Goal: Task Accomplishment & Management: Manage account settings

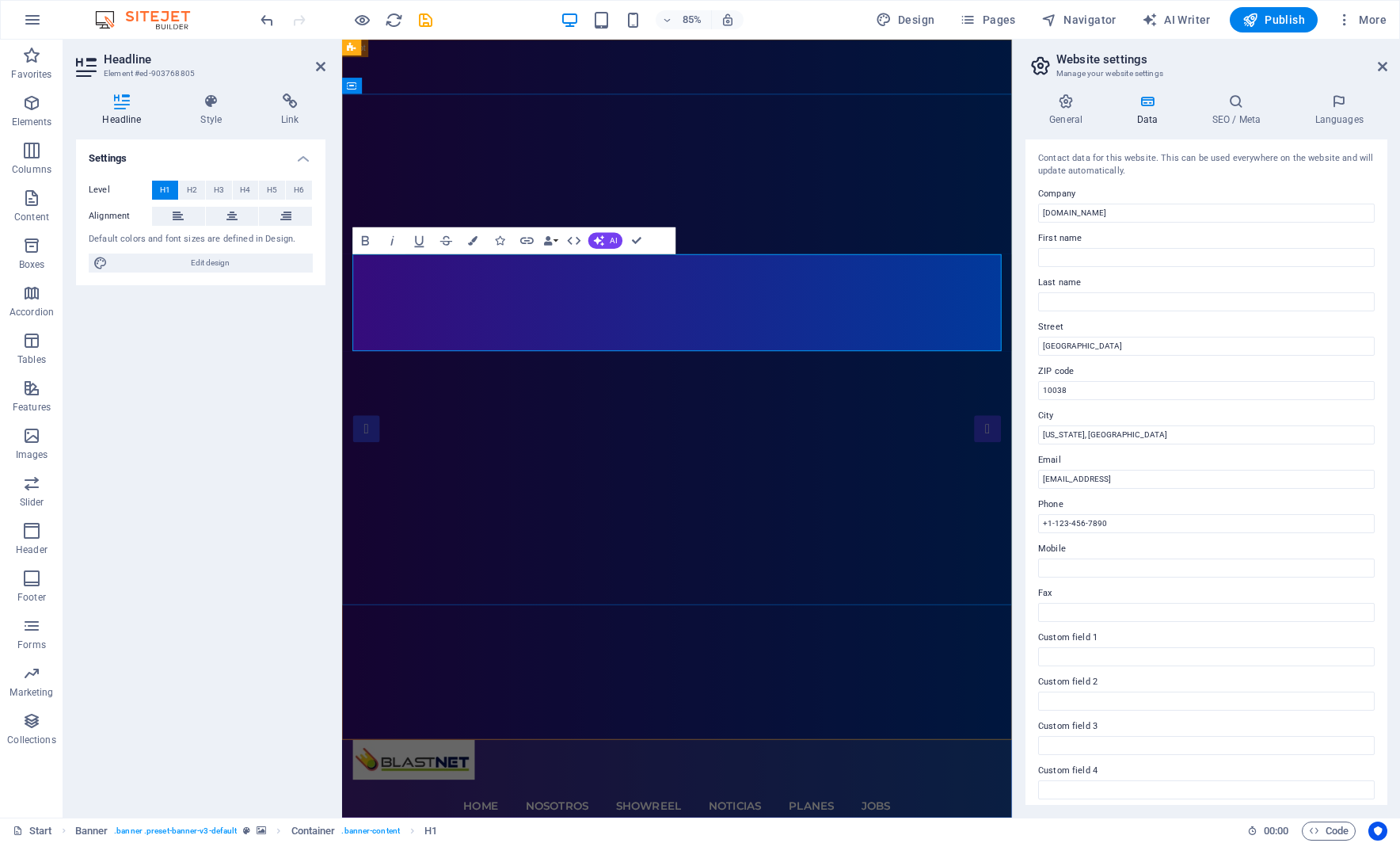
drag, startPoint x: 668, startPoint y: 349, endPoint x: 677, endPoint y: 349, distance: 9.0
drag, startPoint x: 769, startPoint y: 351, endPoint x: 889, endPoint y: 351, distance: 120.0
click at [475, 243] on icon "button" at bounding box center [473, 240] width 9 height 9
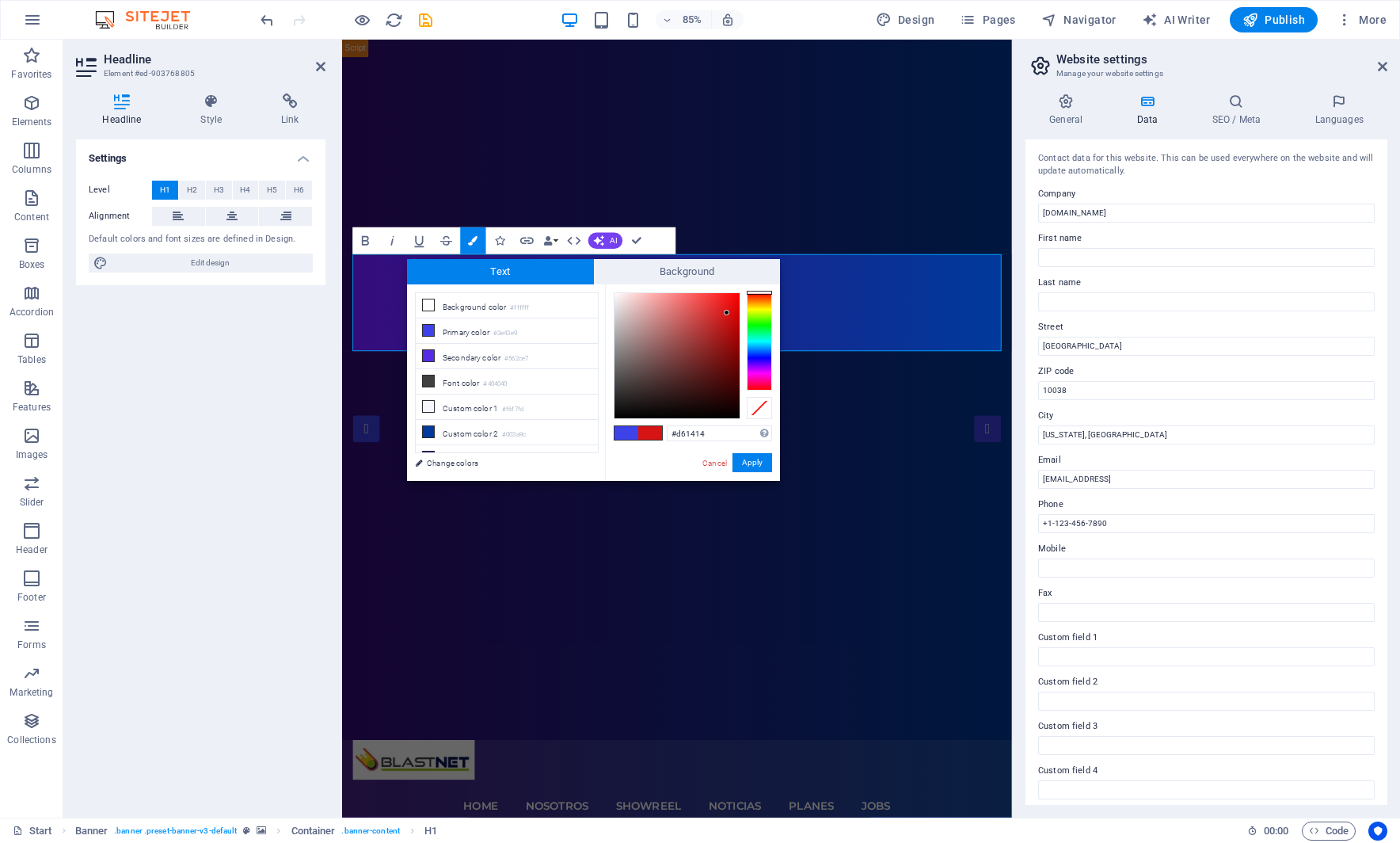
drag, startPoint x: 727, startPoint y: 313, endPoint x: 739, endPoint y: 309, distance: 12.6
click at [727, 313] on div at bounding box center [677, 355] width 125 height 125
click at [764, 303] on div at bounding box center [759, 340] width 25 height 98
click at [765, 298] on div at bounding box center [759, 340] width 25 height 98
click at [737, 301] on div at bounding box center [677, 355] width 125 height 125
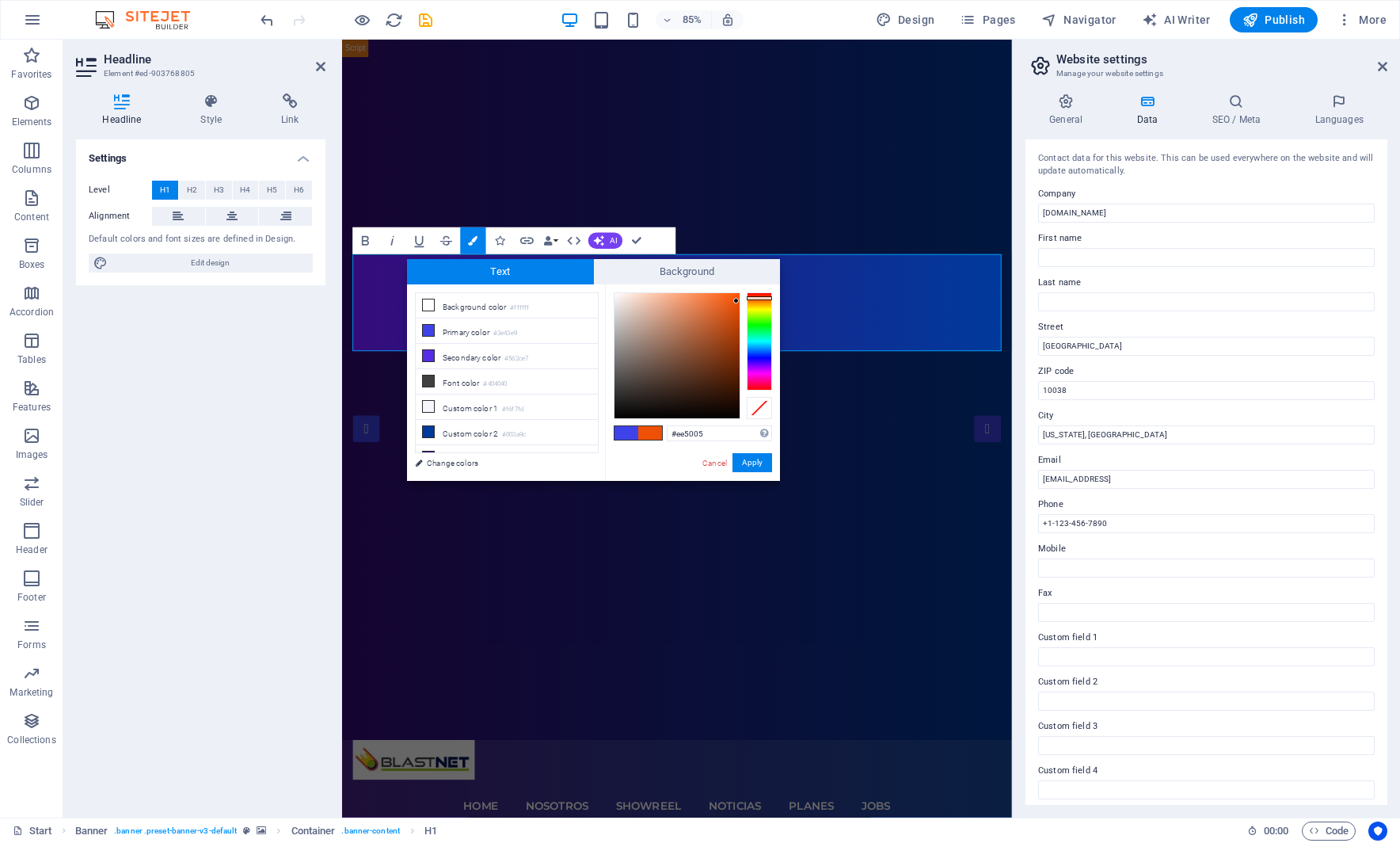
type input "#ec570f"
click at [731, 302] on div at bounding box center [677, 355] width 125 height 125
click at [756, 462] on button "Apply" at bounding box center [752, 462] width 39 height 19
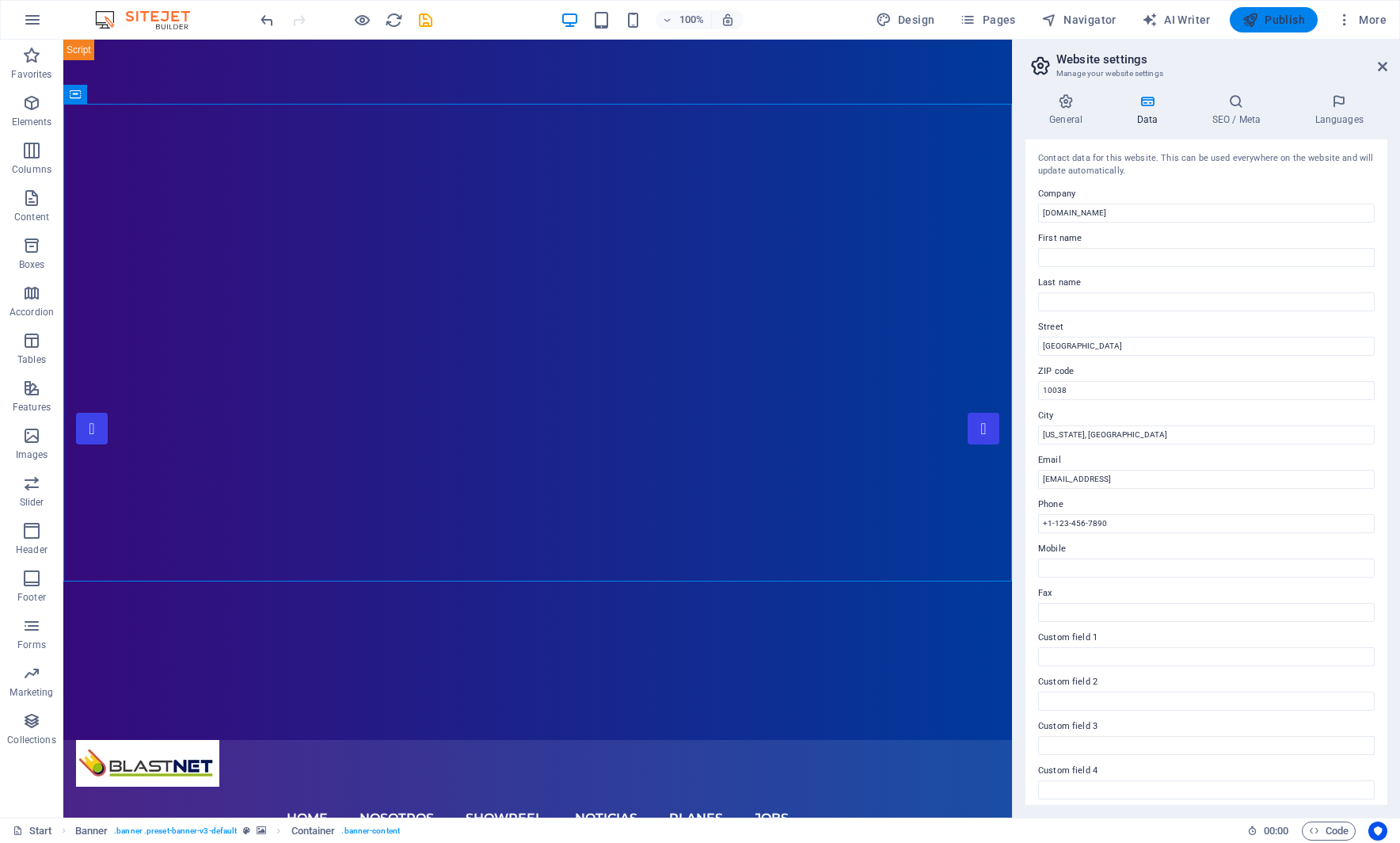
click at [0, 0] on span "Publish" at bounding box center [0, 0] width 0 height 0
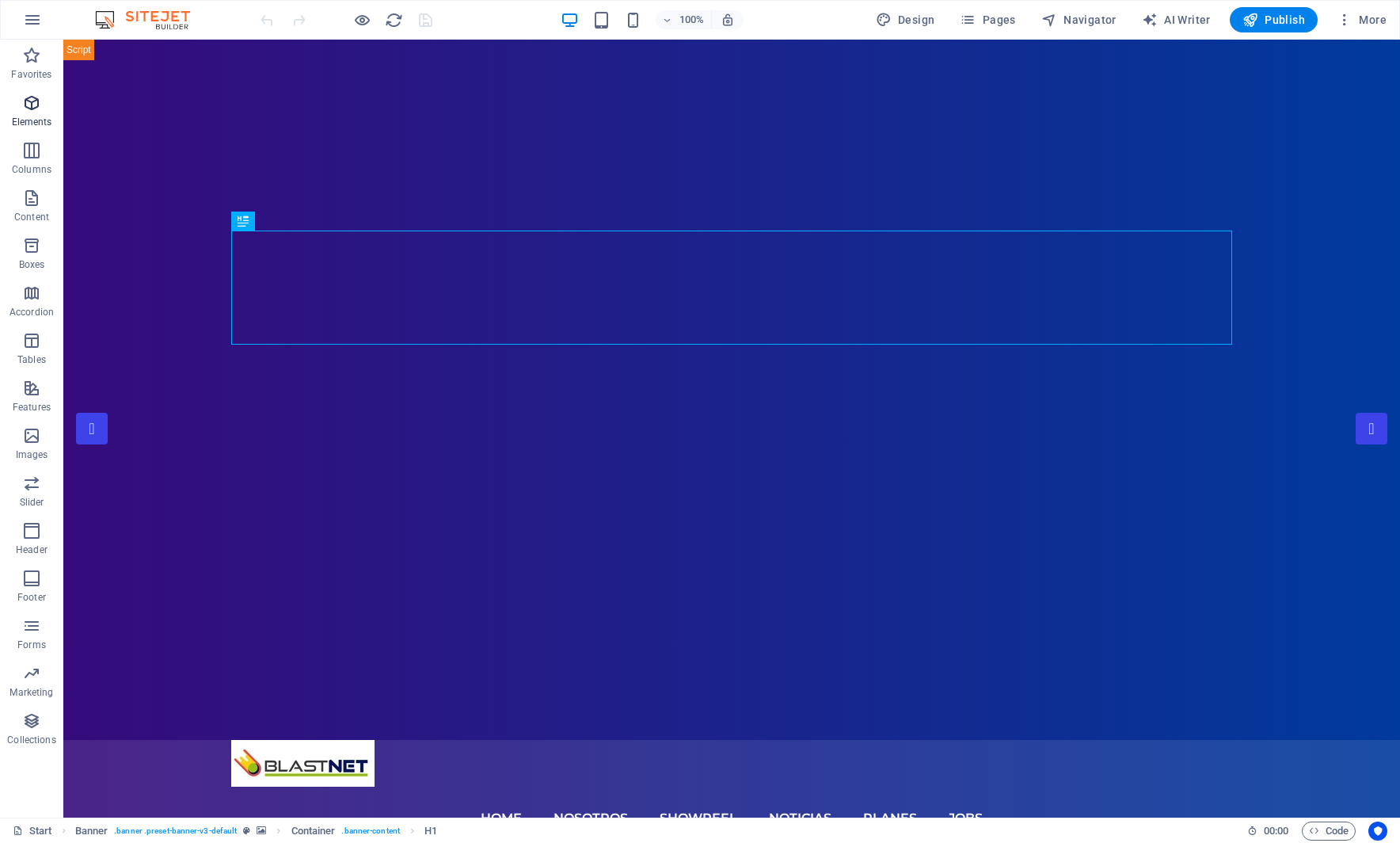
click at [33, 104] on icon "button" at bounding box center [32, 103] width 19 height 19
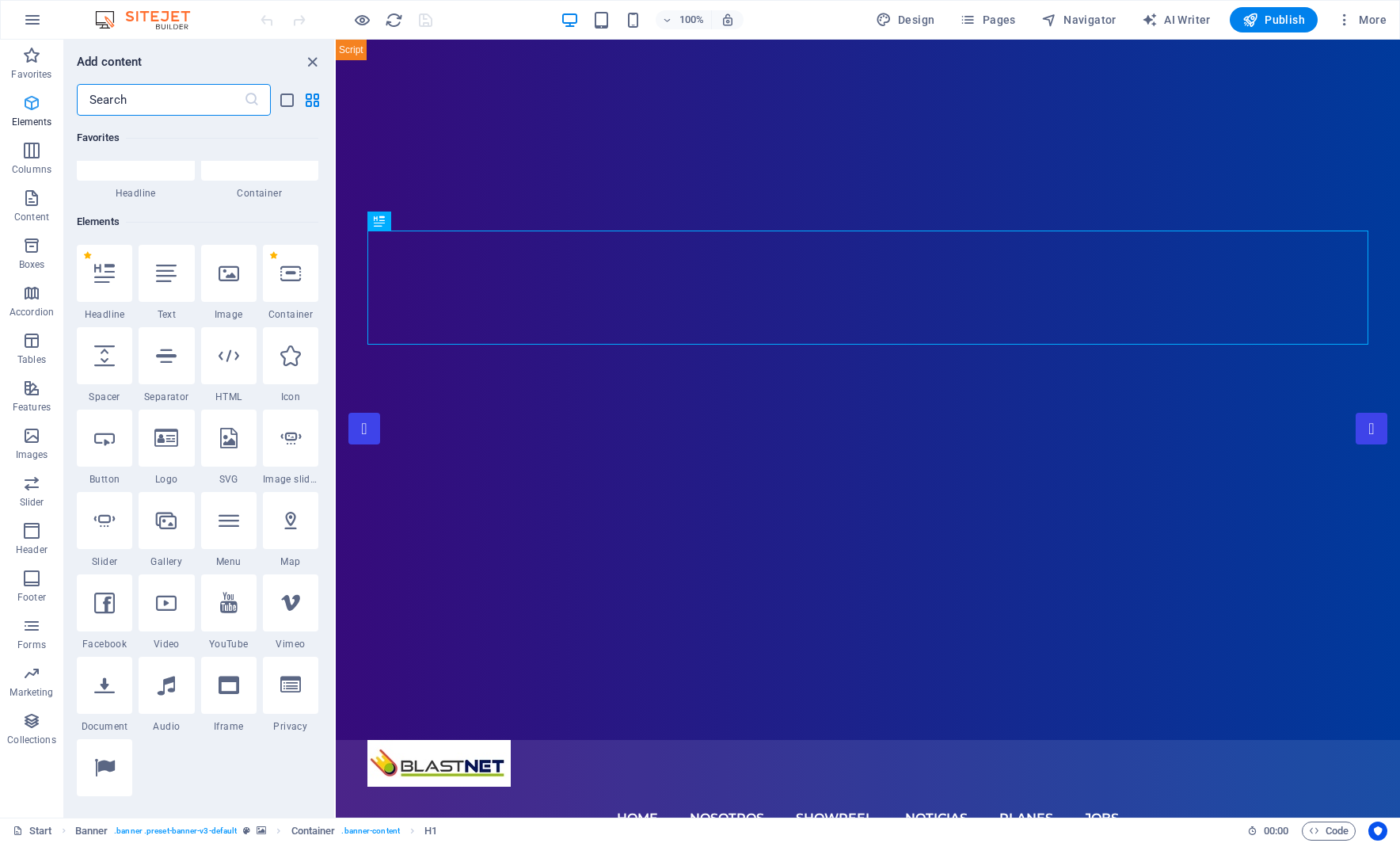
scroll to position [169, 0]
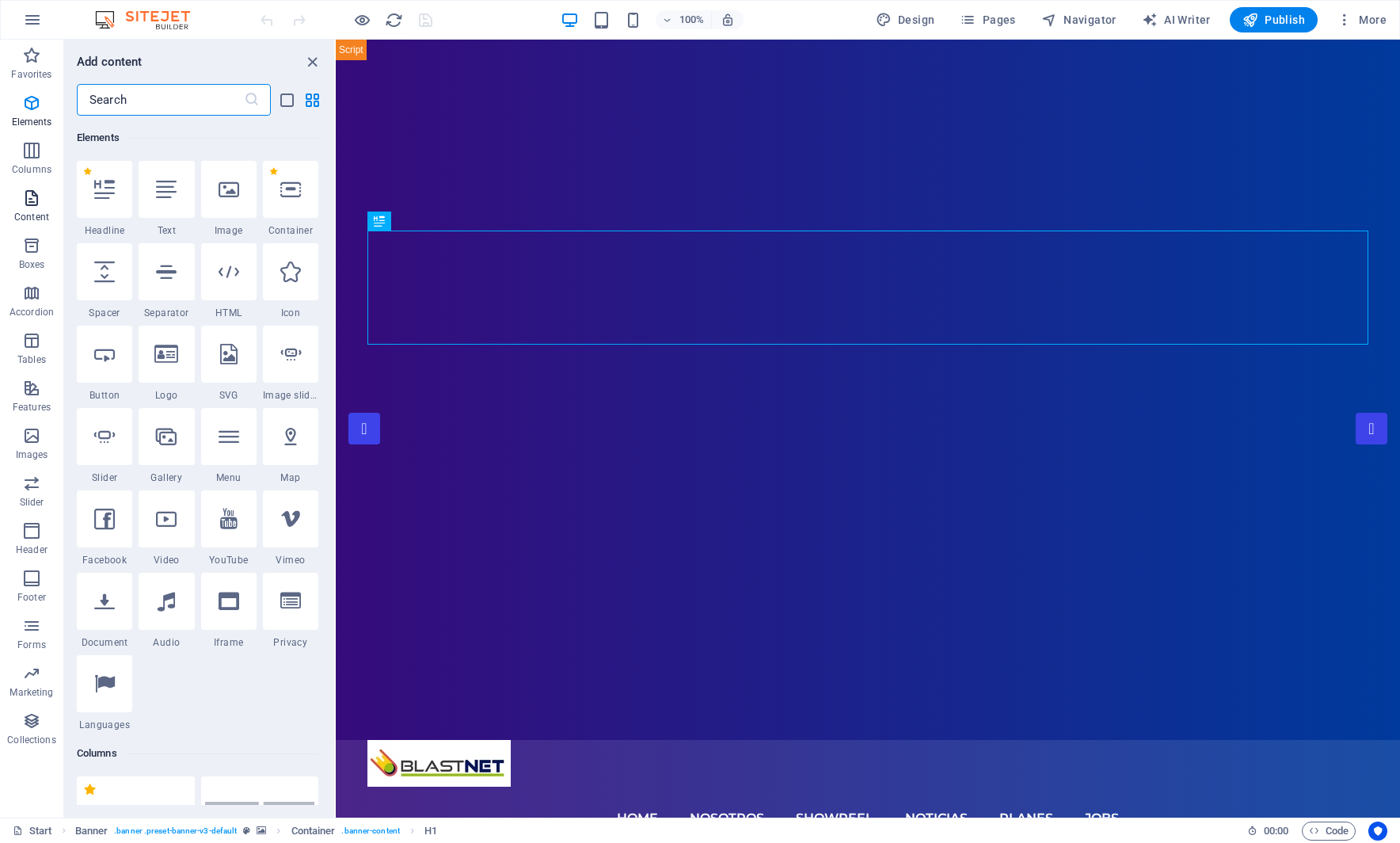
click at [27, 203] on icon "button" at bounding box center [32, 197] width 19 height 19
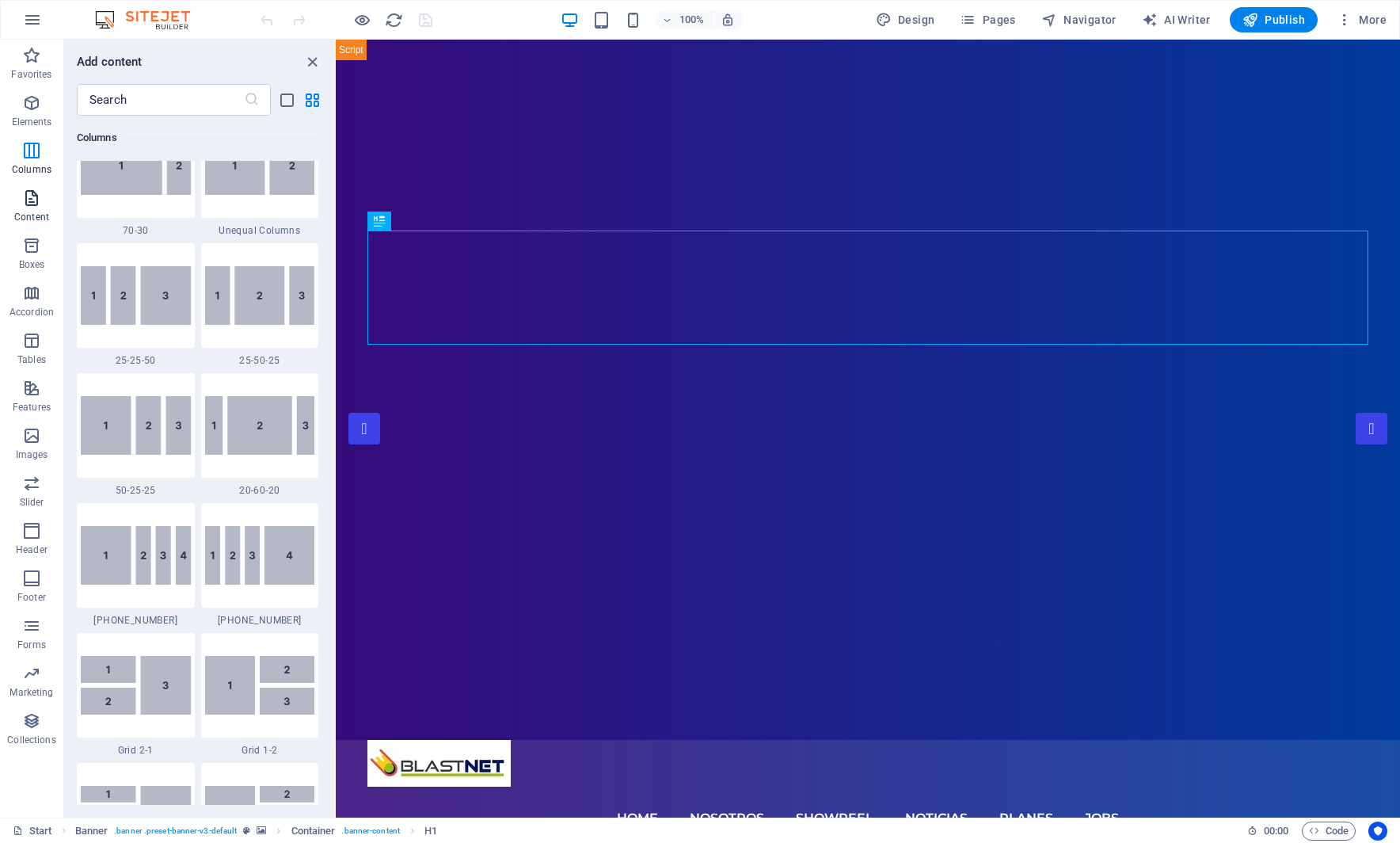
scroll to position [2771, 0]
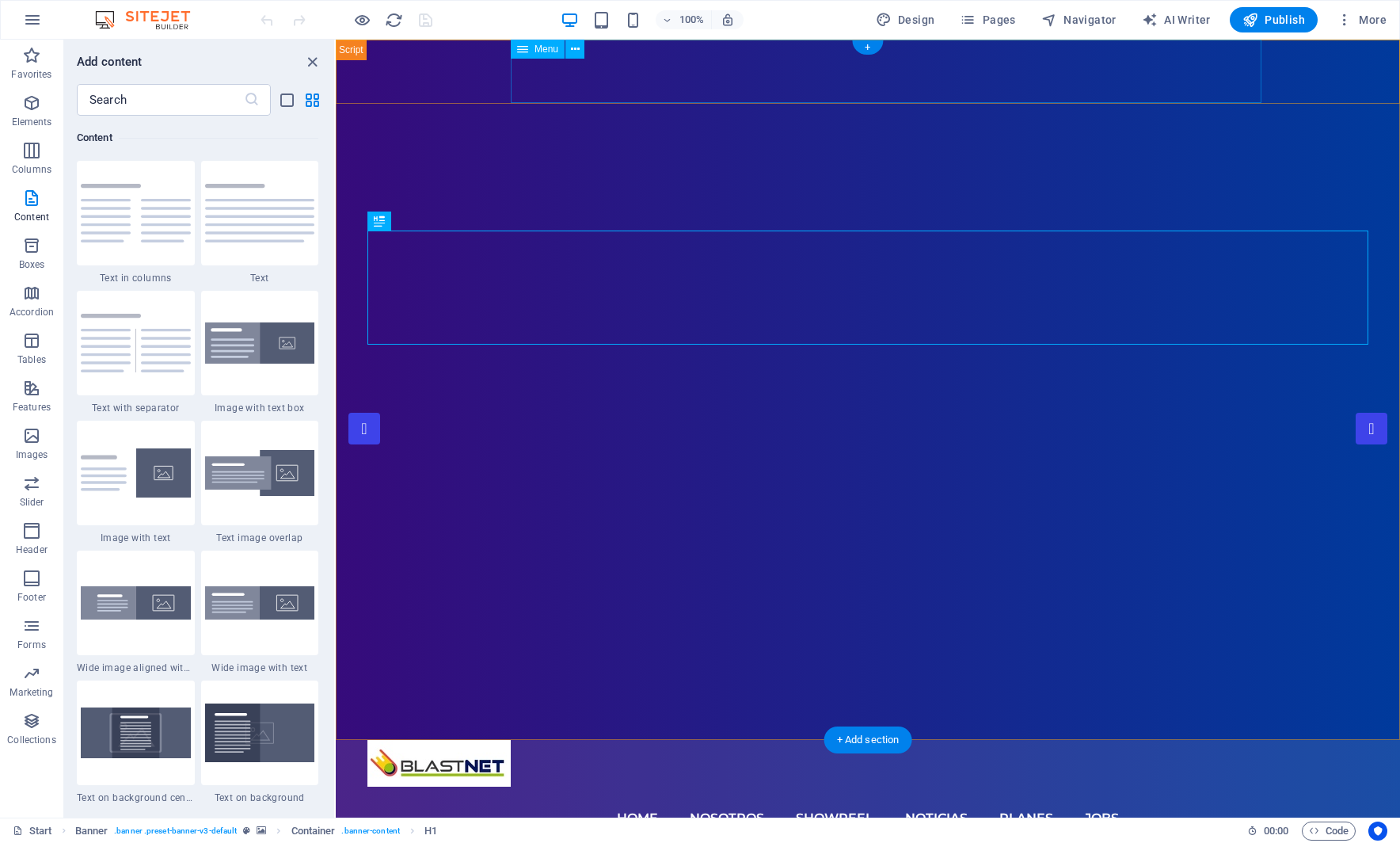
click at [642, 786] on nav "Home Nosotros Showreel Noticias Planes jobs" at bounding box center [867, 818] width 1001 height 64
click at [649, 786] on nav "Home Nosotros Showreel Noticias Planes jobs" at bounding box center [867, 818] width 1001 height 64
select select
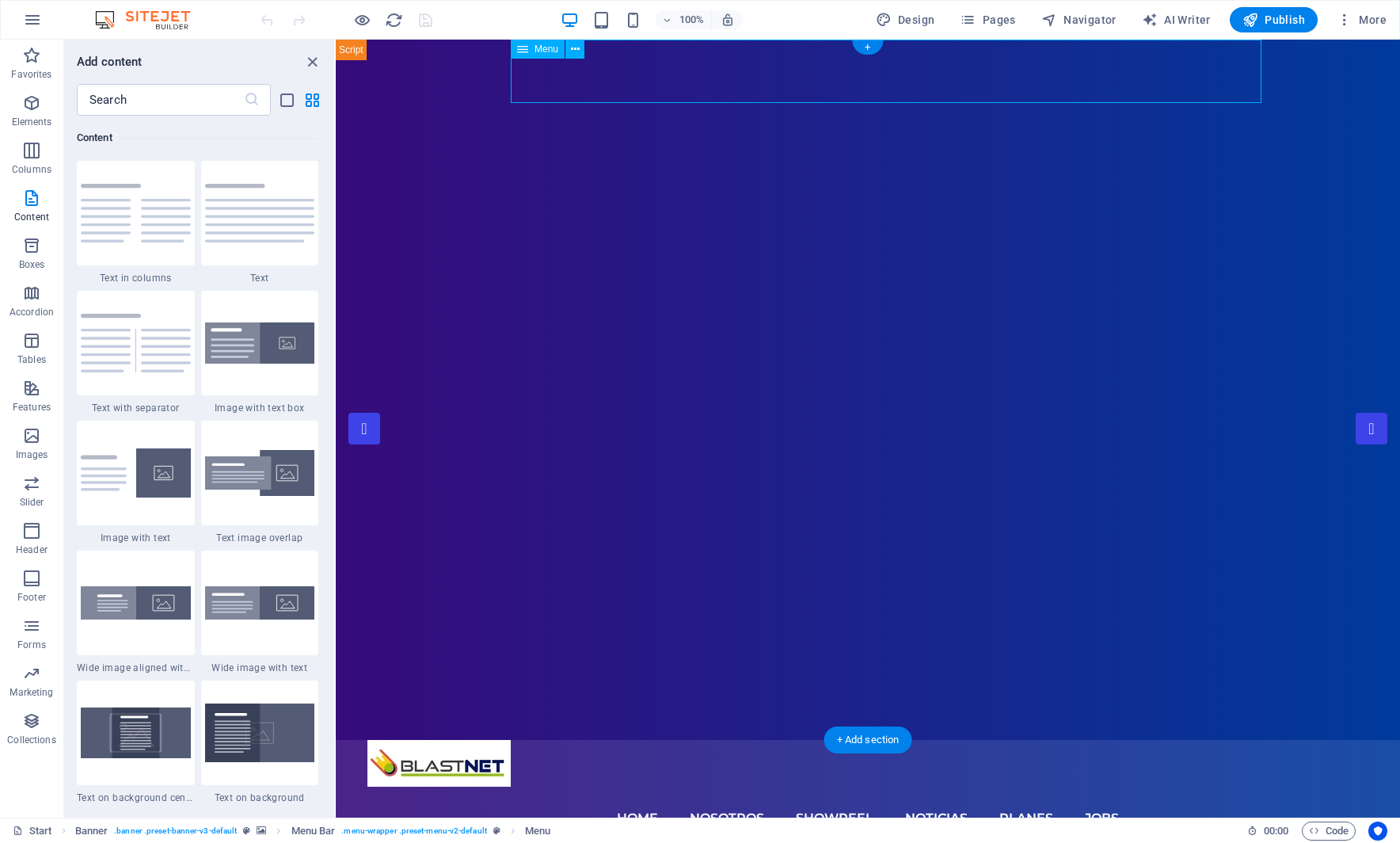
select select
select select "1"
select select
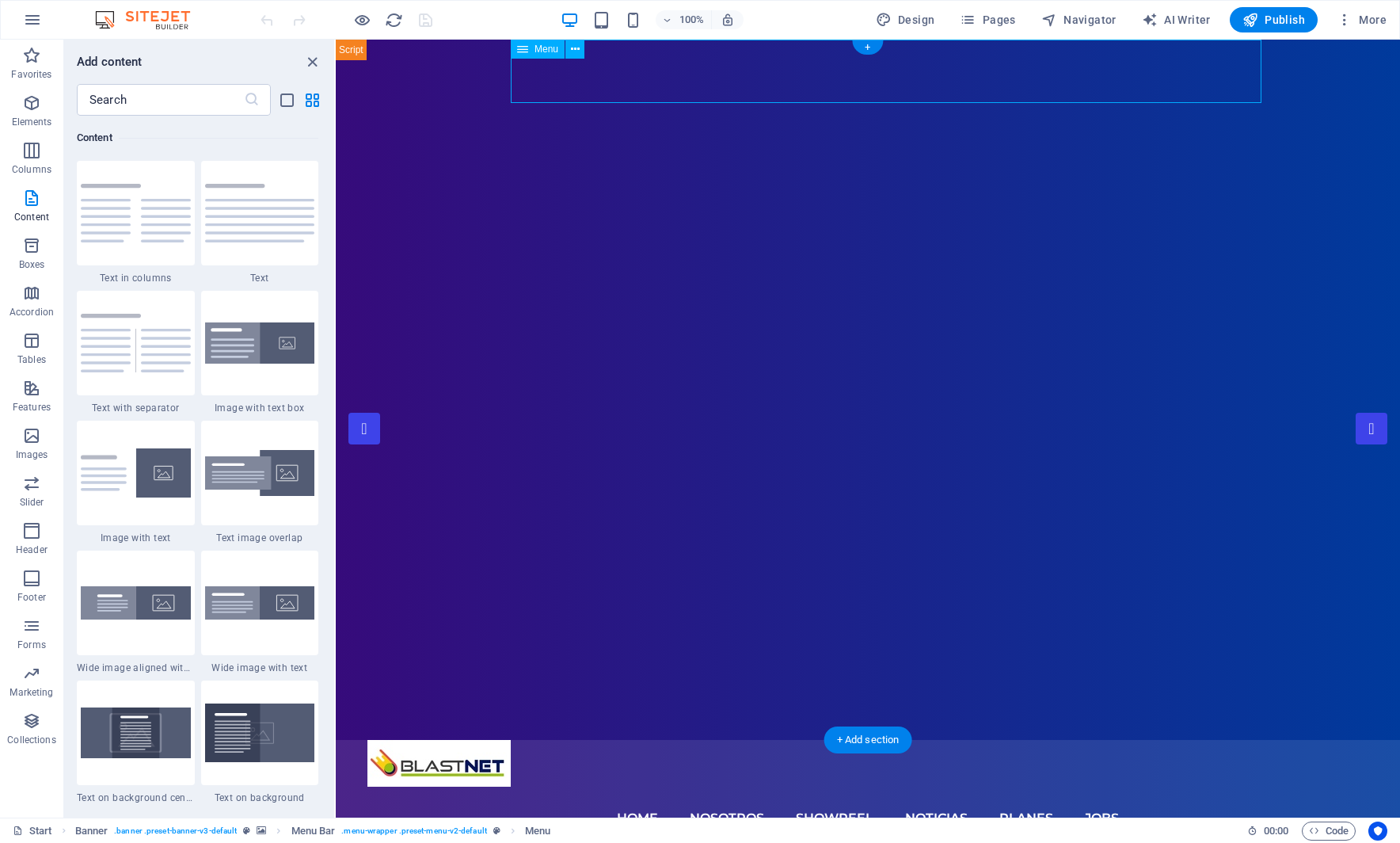
select select "2"
select select
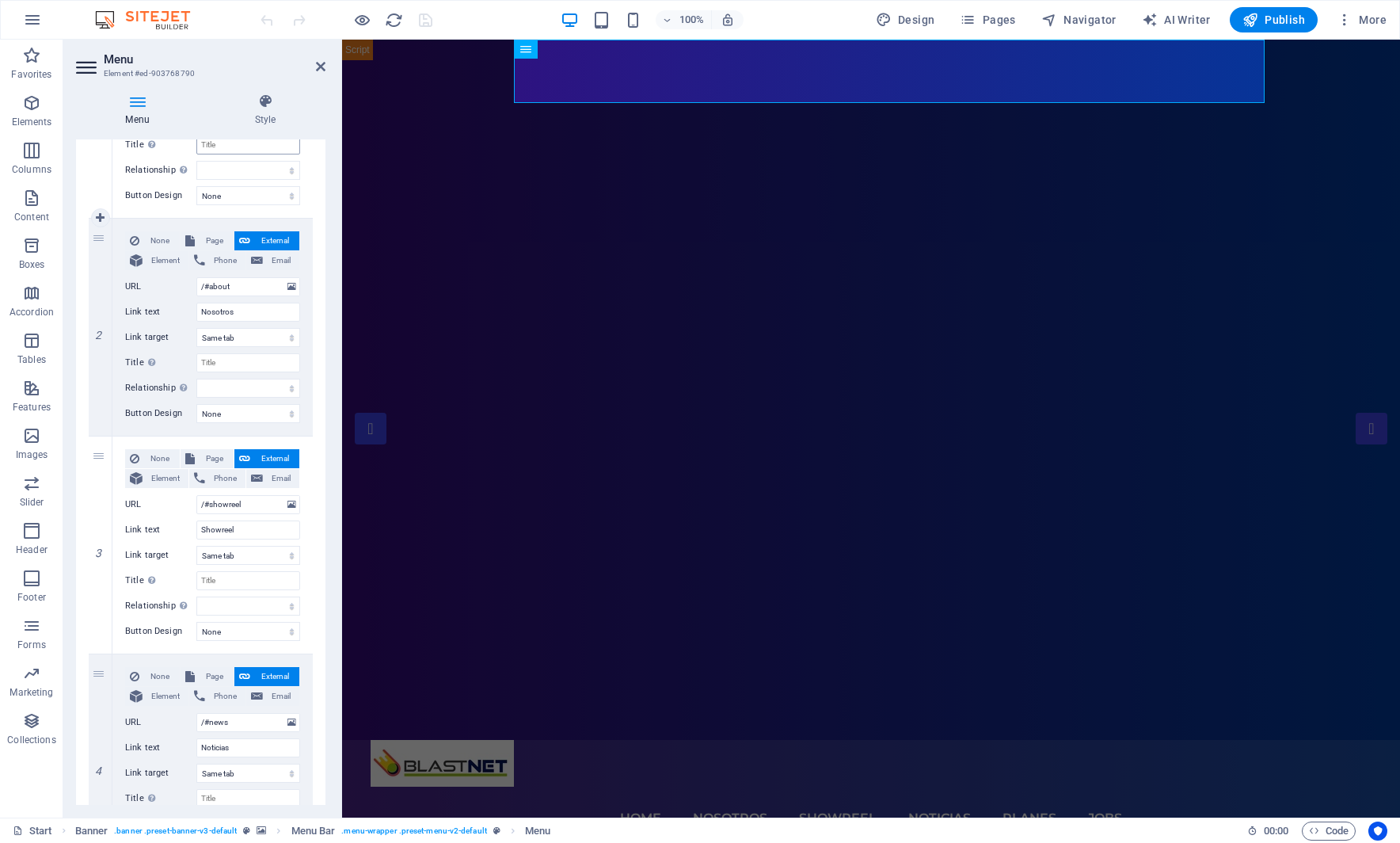
scroll to position [0, 0]
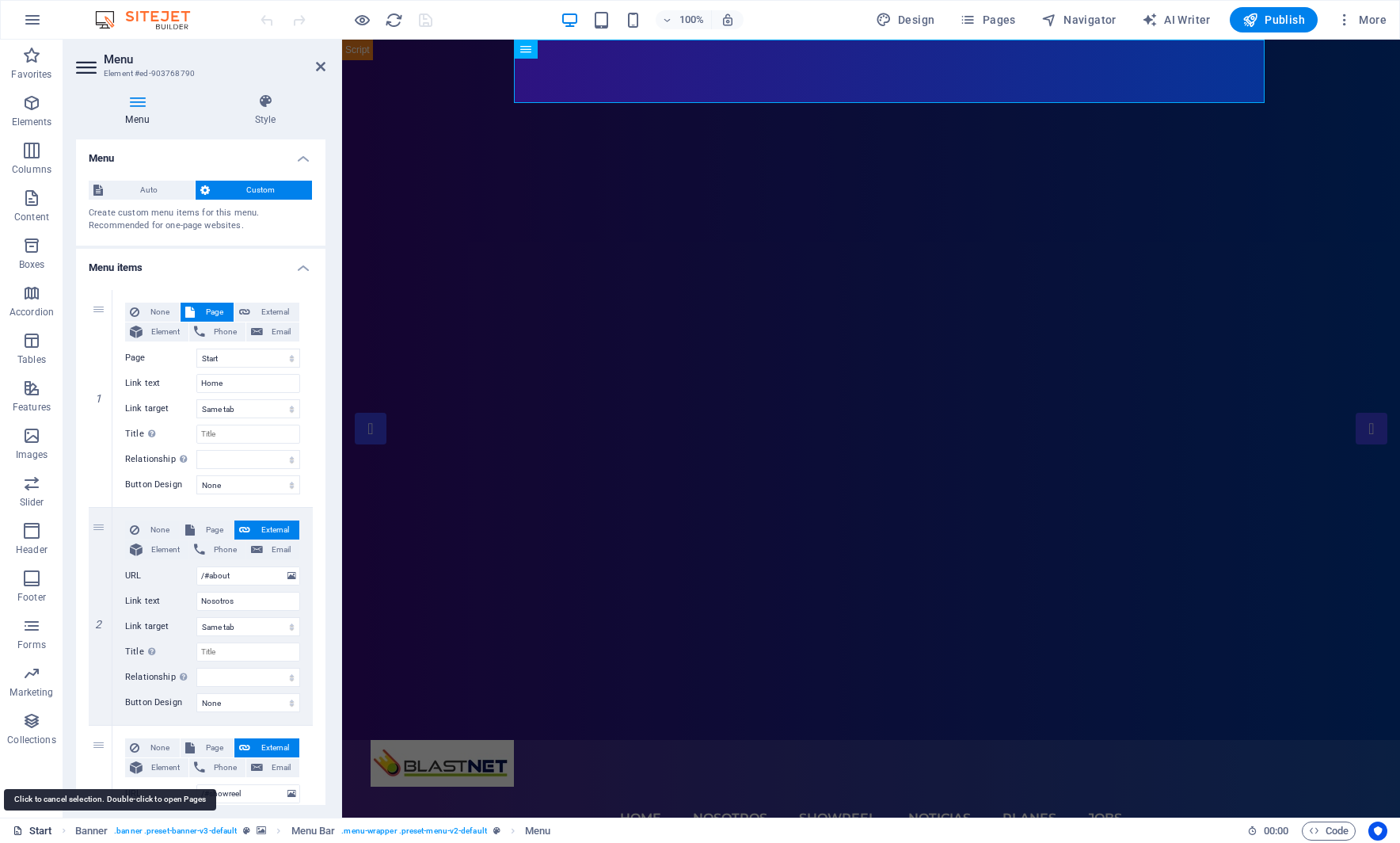
click at [38, 826] on link "Start" at bounding box center [32, 830] width 39 height 19
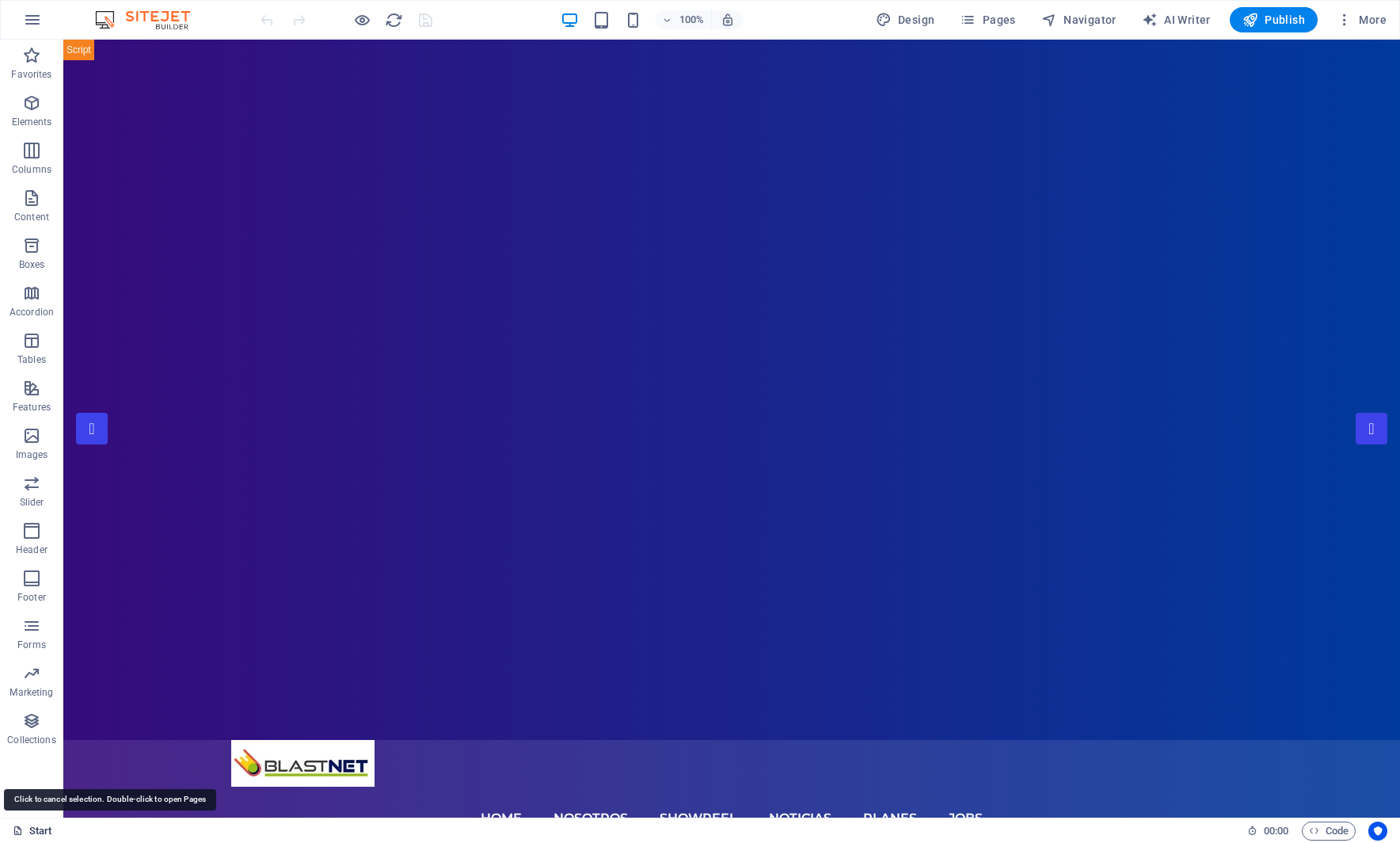
click at [38, 826] on link "Start" at bounding box center [32, 830] width 39 height 19
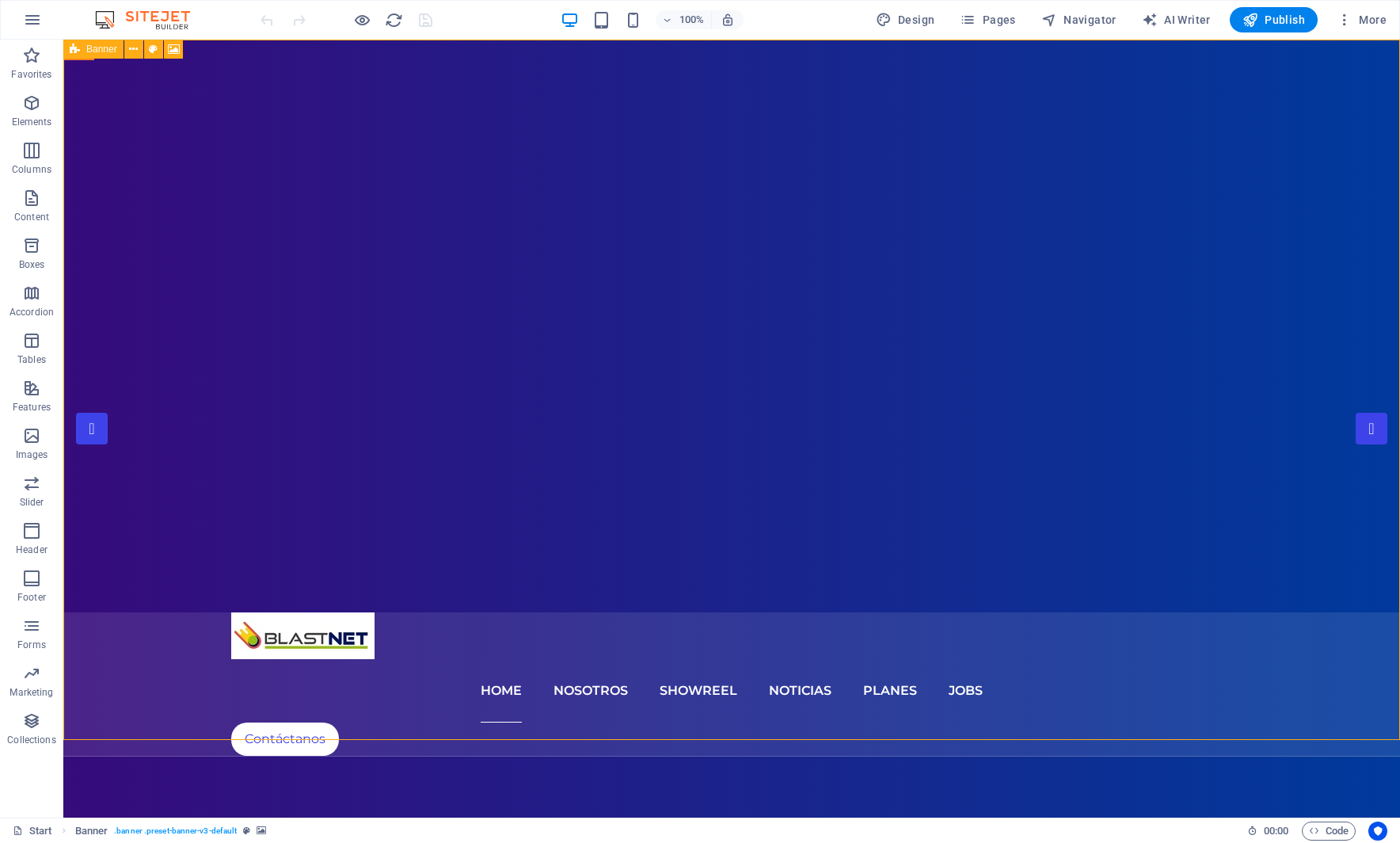
select select "vh"
select select "header"
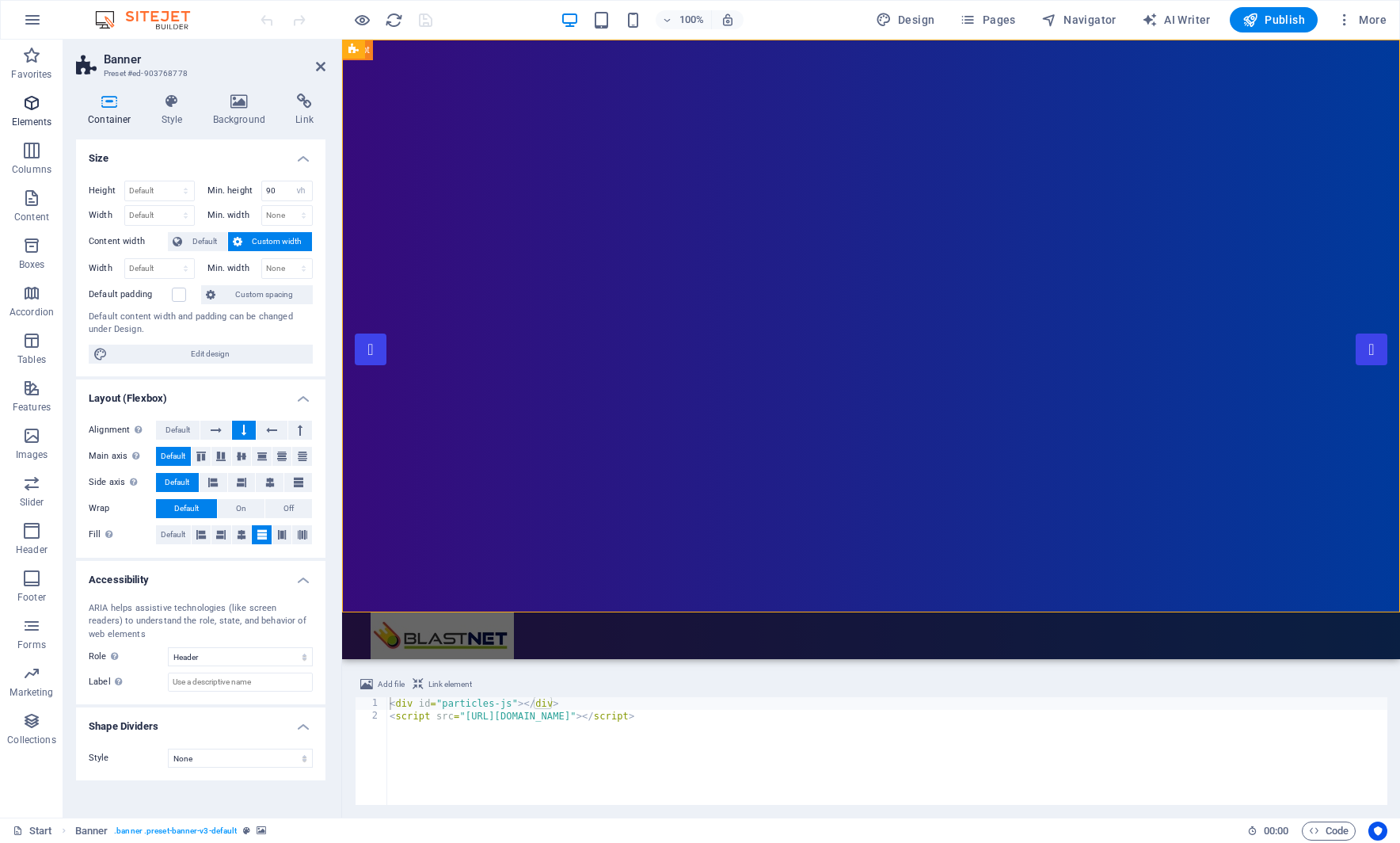
click at [34, 125] on p "Elements" at bounding box center [32, 121] width 40 height 13
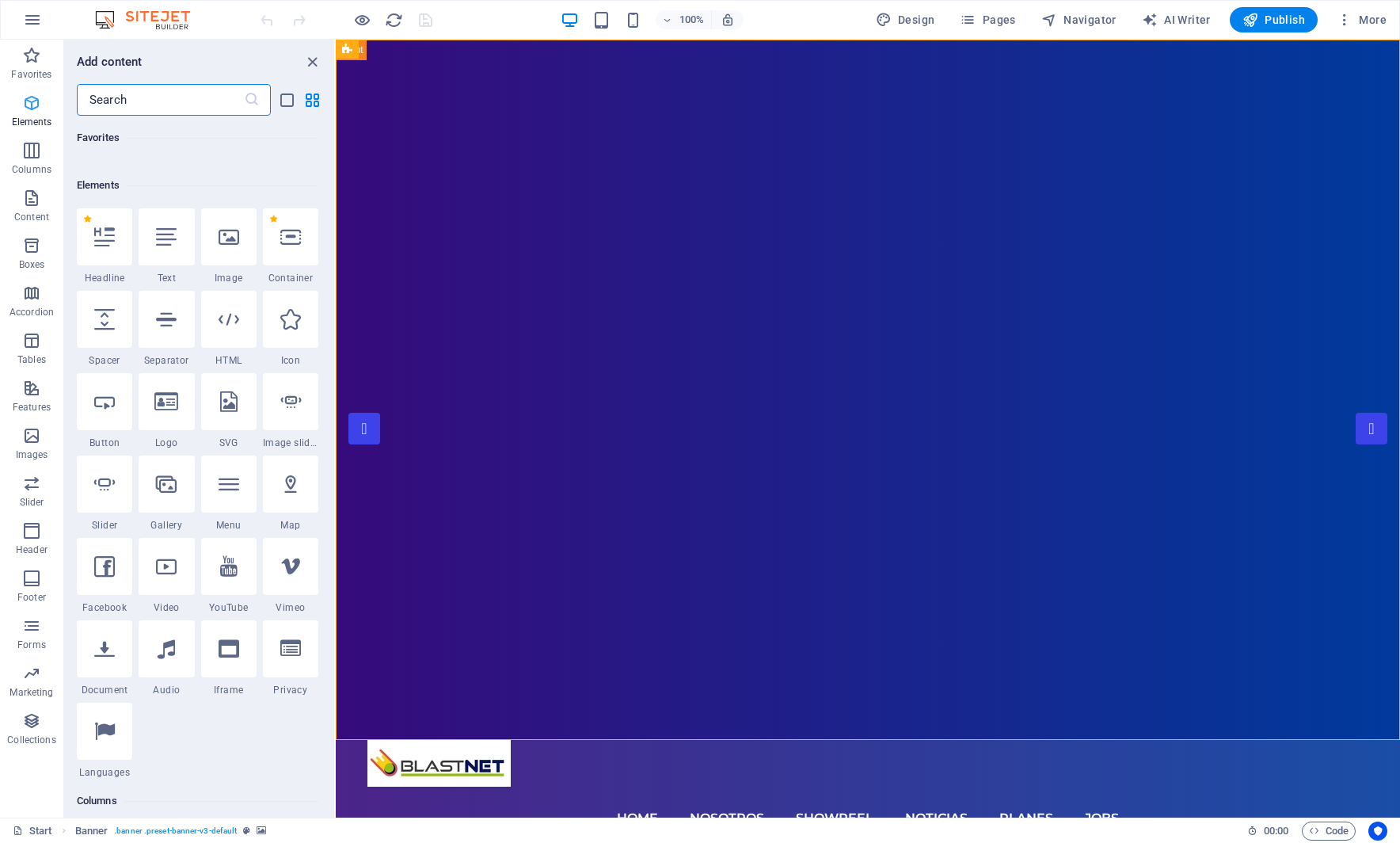
scroll to position [169, 0]
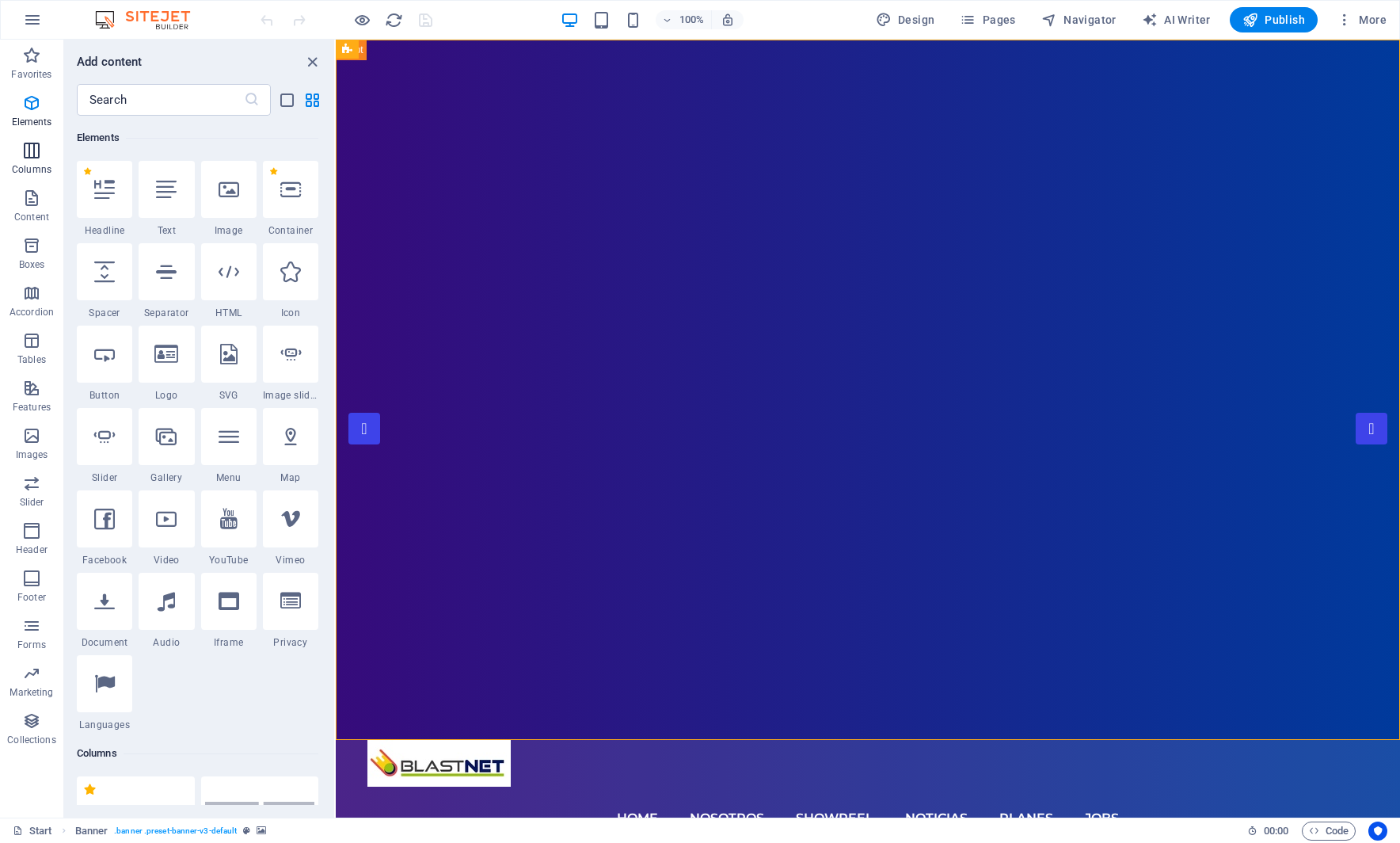
click at [33, 154] on icon "button" at bounding box center [32, 151] width 19 height 19
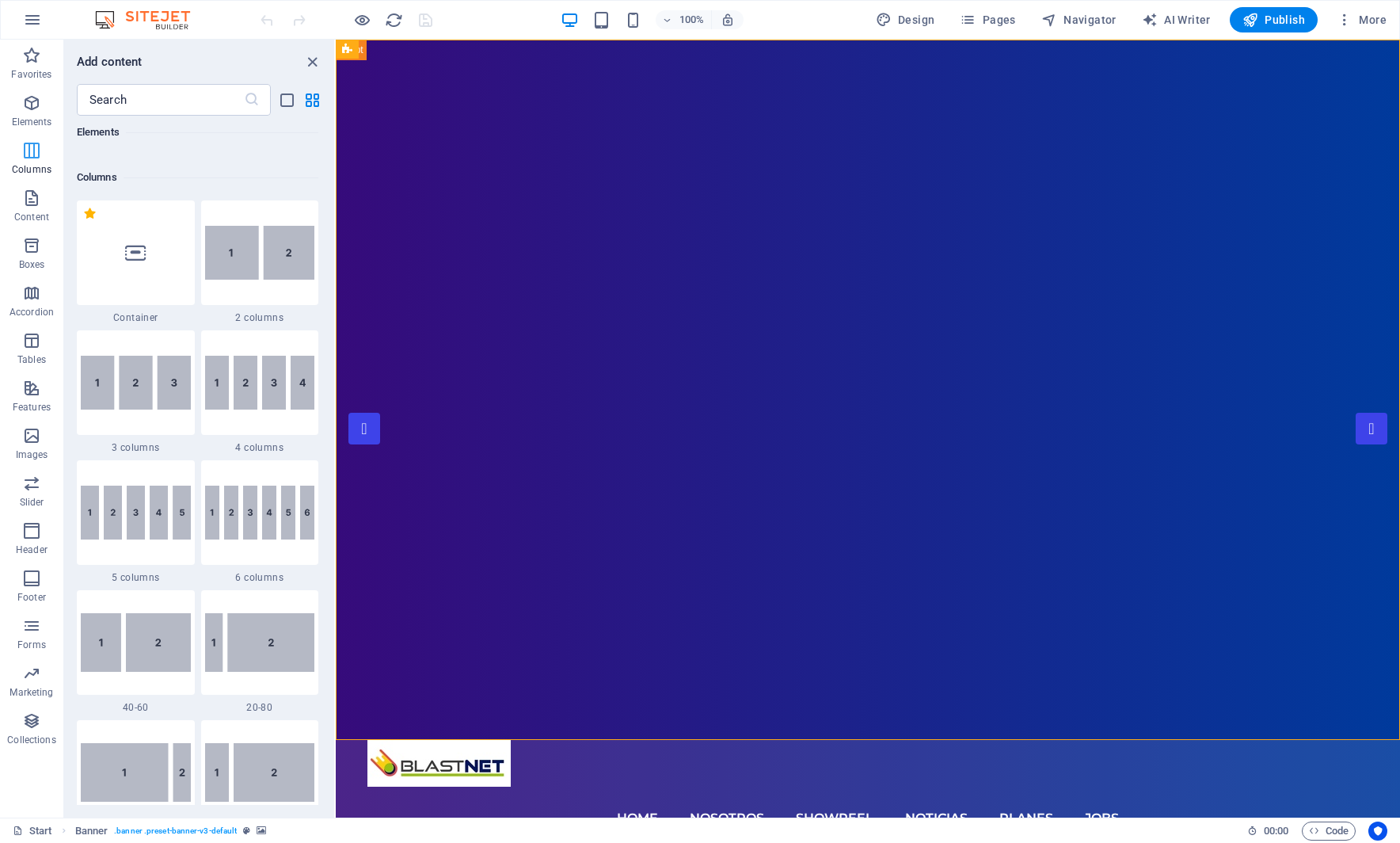
scroll to position [784, 0]
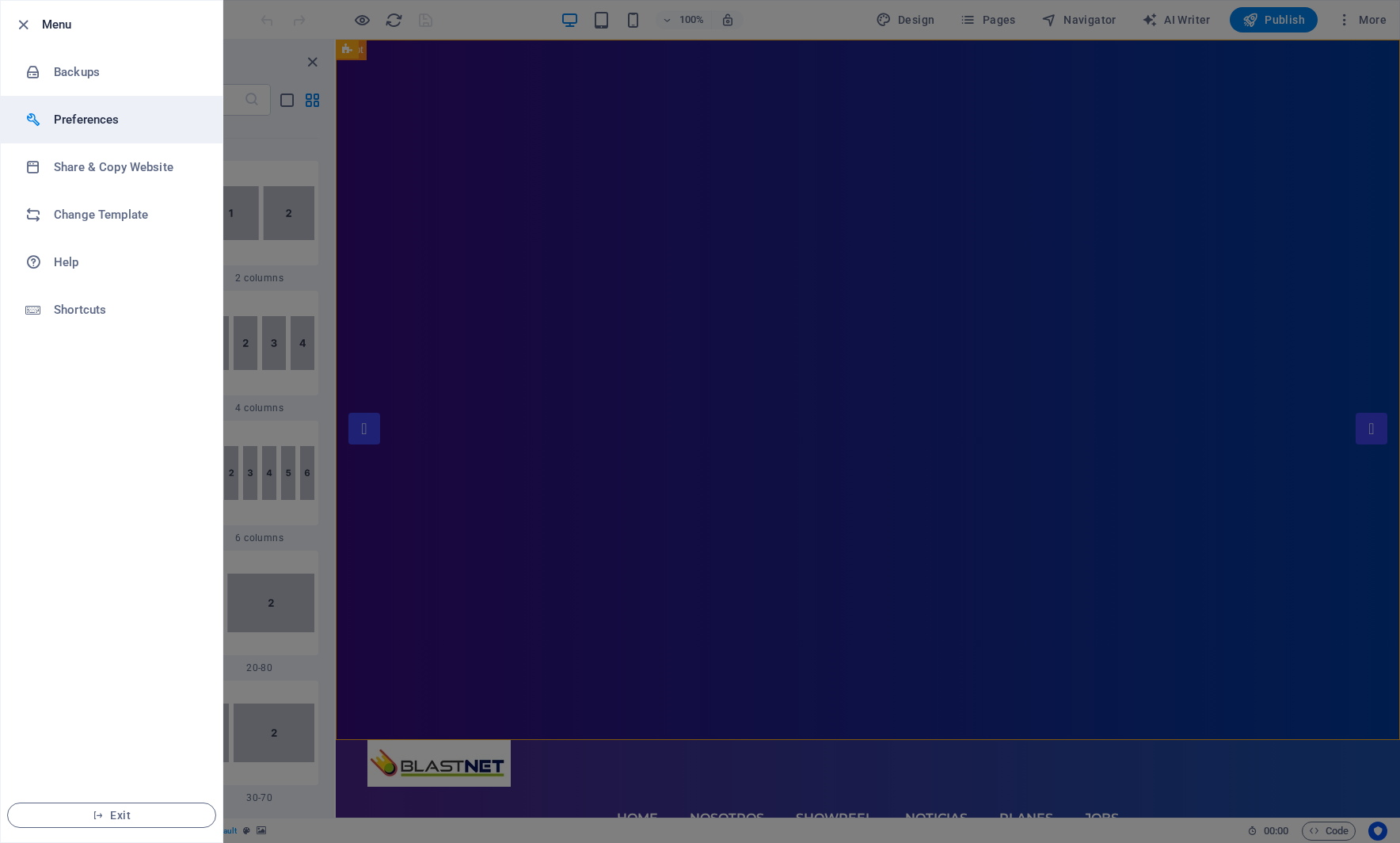
click at [82, 119] on h6 "Preferences" at bounding box center [126, 120] width 146 height 19
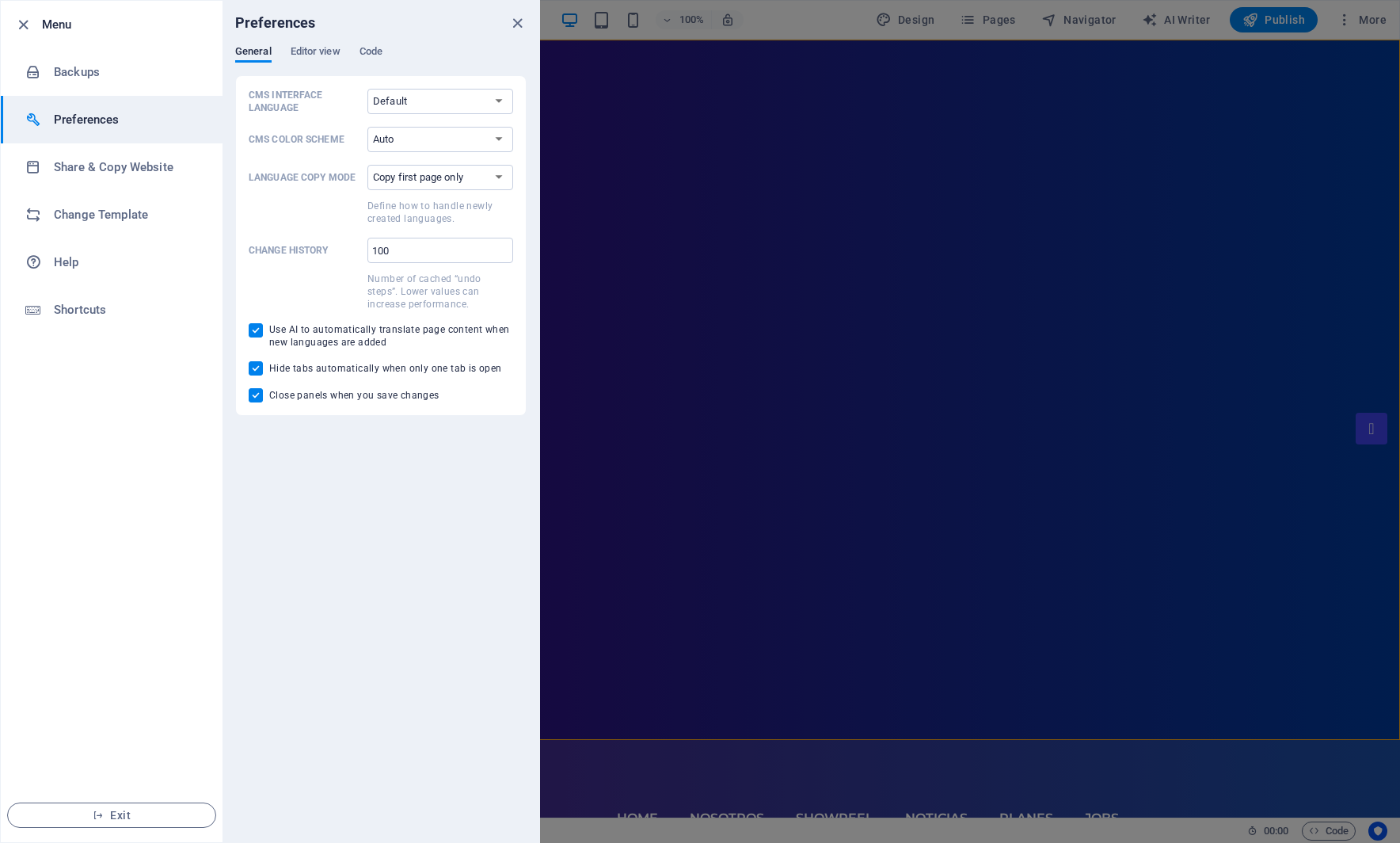
click at [321, 38] on div "Preferences" at bounding box center [381, 23] width 317 height 44
click at [316, 43] on div "Preferences" at bounding box center [381, 23] width 317 height 44
click at [324, 52] on span "Editor view" at bounding box center [316, 53] width 50 height 23
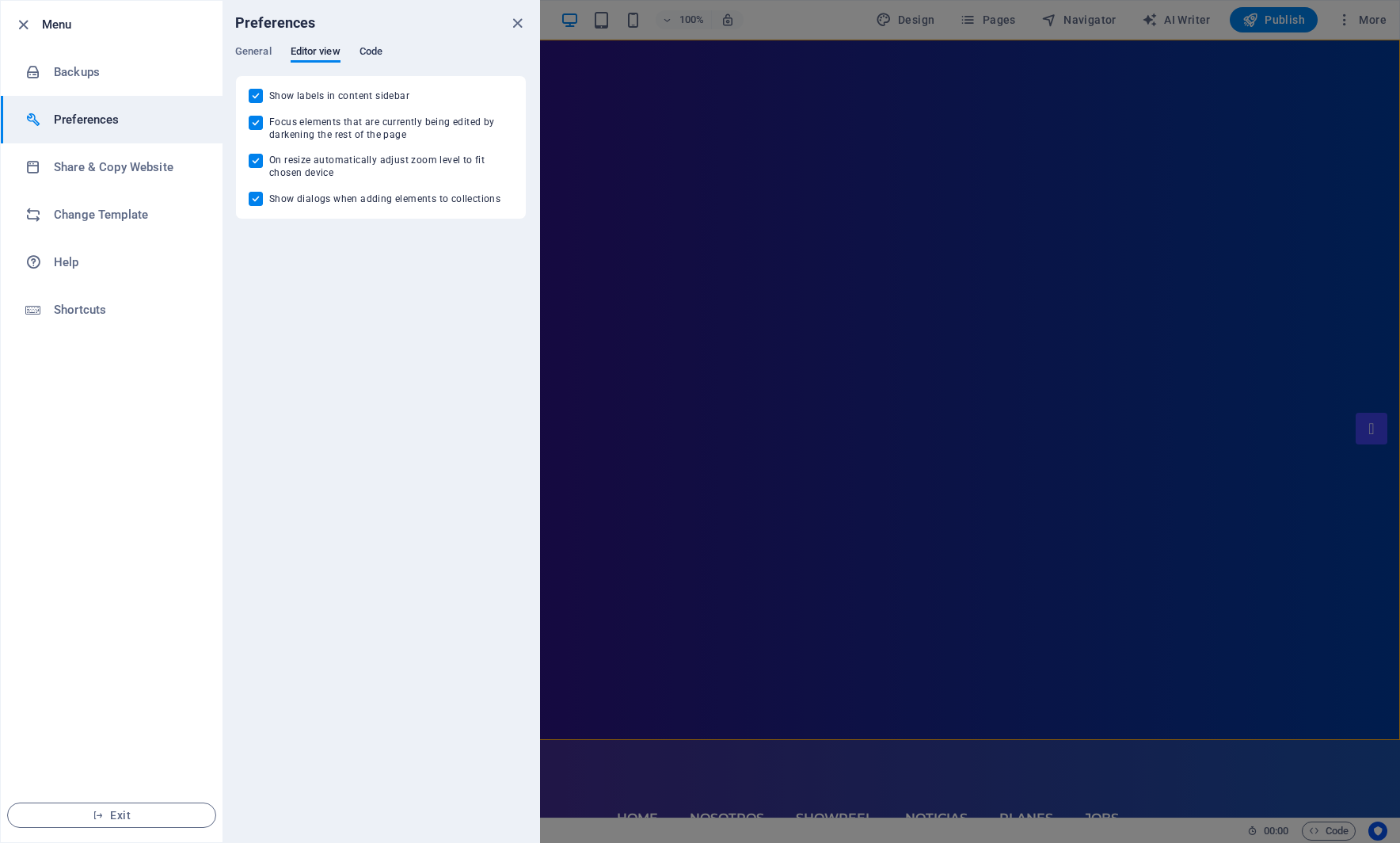
click at [368, 51] on span "Code" at bounding box center [370, 53] width 23 height 23
